Goal: Navigation & Orientation: Find specific page/section

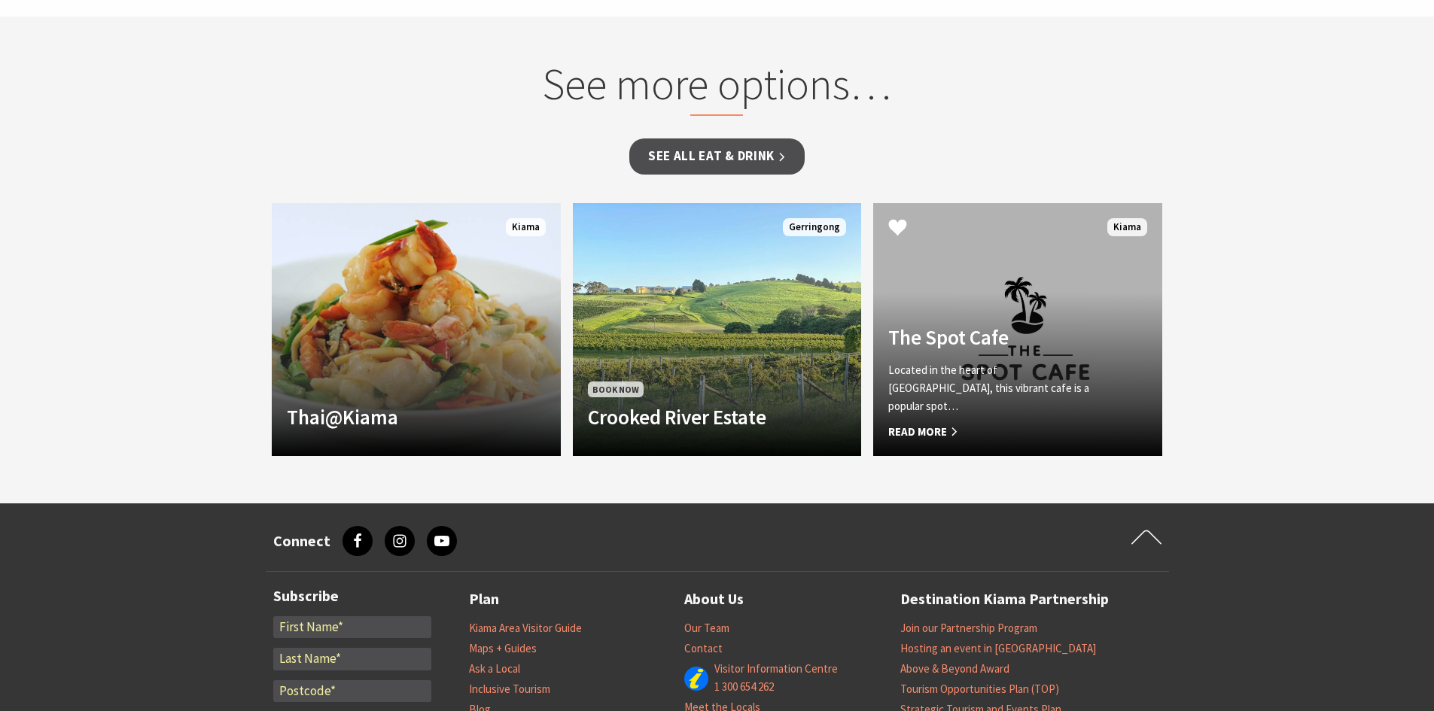
scroll to position [1148, 0]
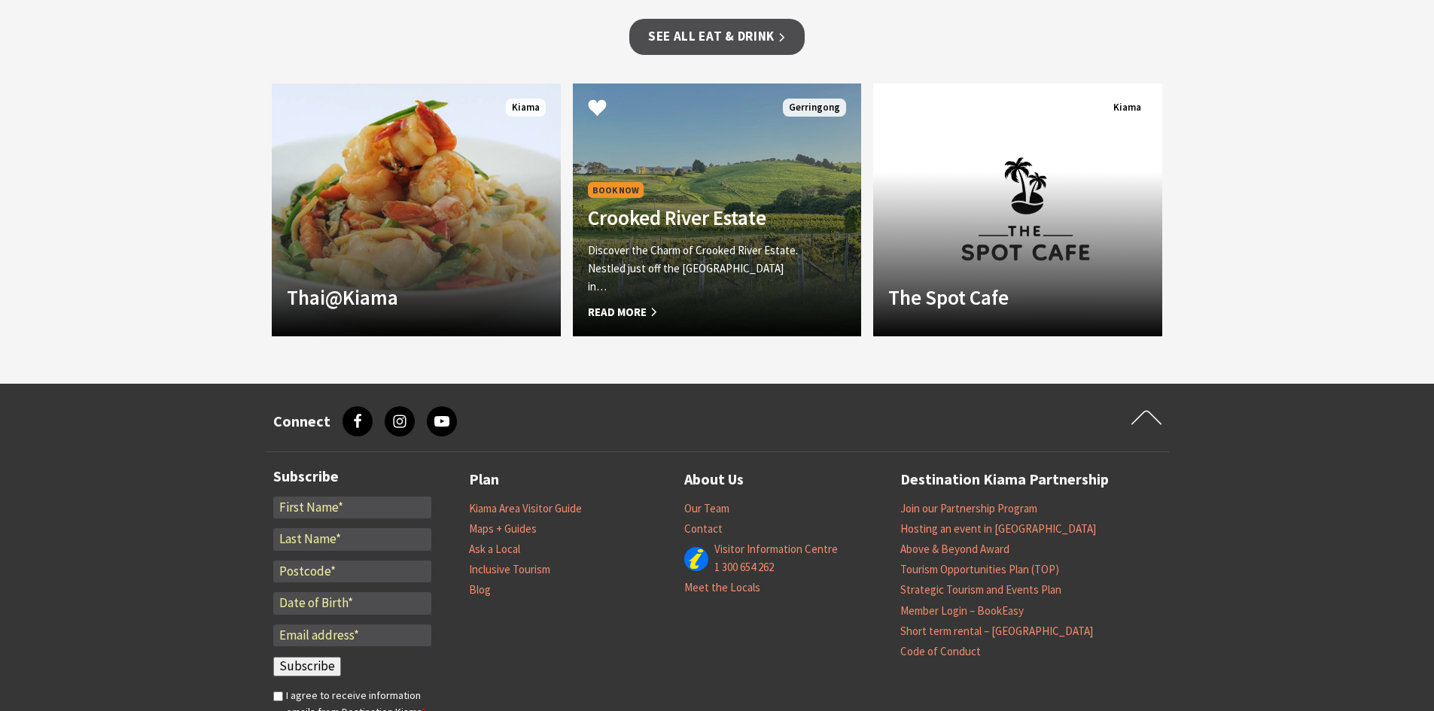
click at [671, 230] on h4 "Crooked River Estate" at bounding box center [695, 218] width 215 height 24
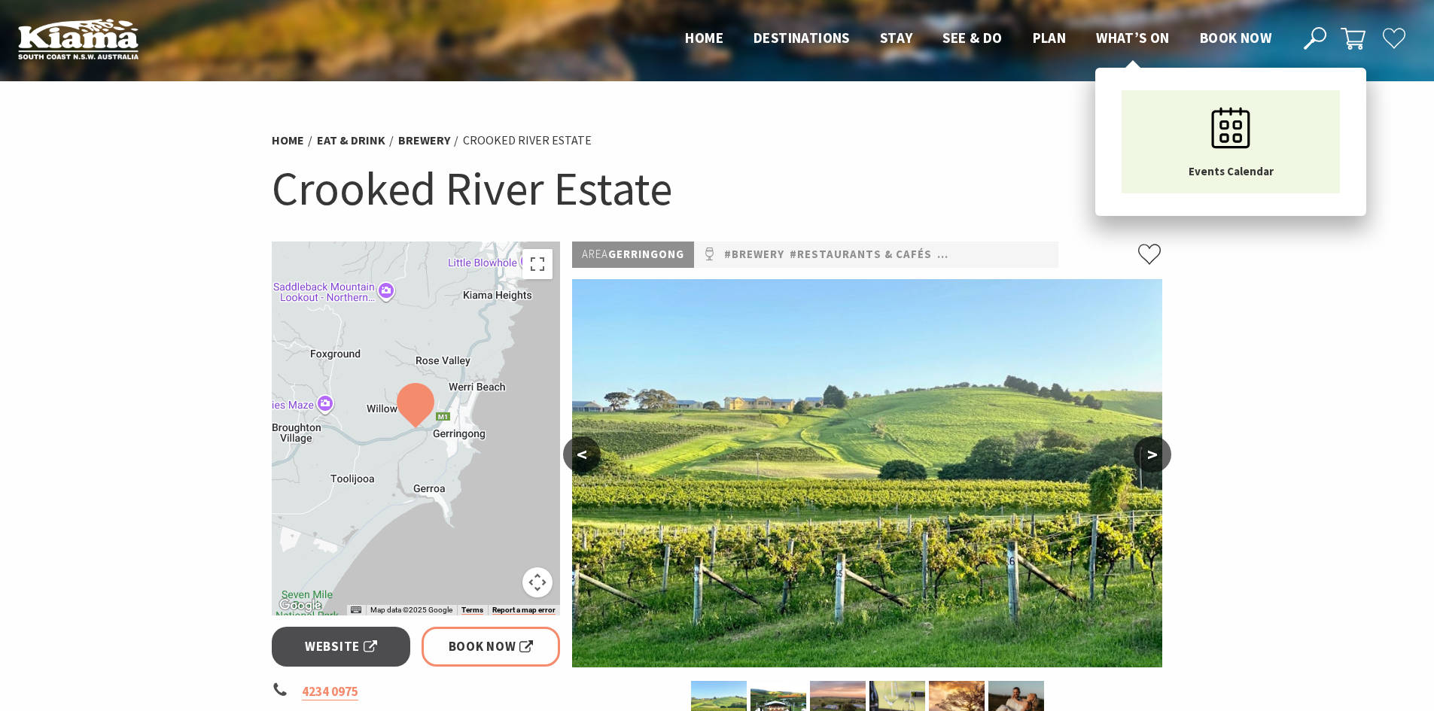
click at [1126, 32] on span "What’s On" at bounding box center [1133, 38] width 74 height 18
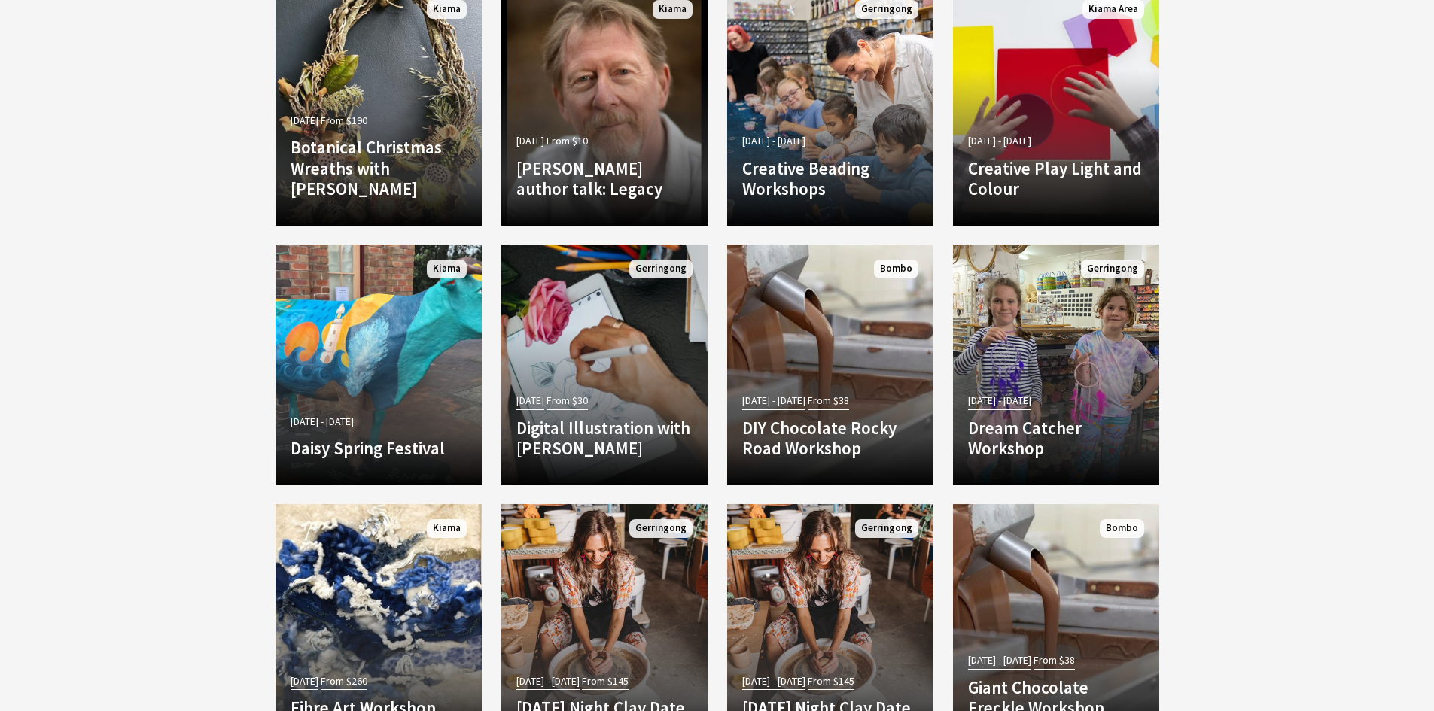
scroll to position [4781, 0]
